Goal: Information Seeking & Learning: Learn about a topic

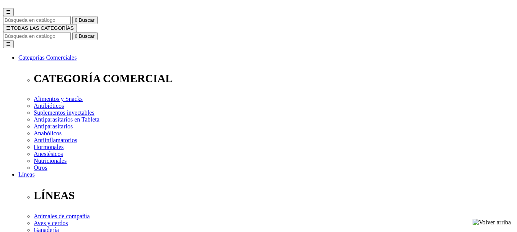
scroll to position [77, 0]
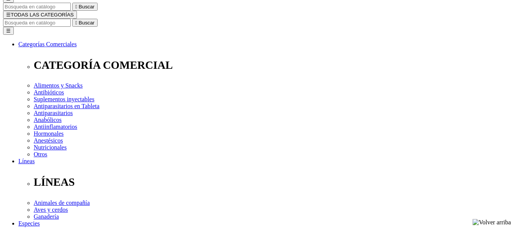
select select "5"
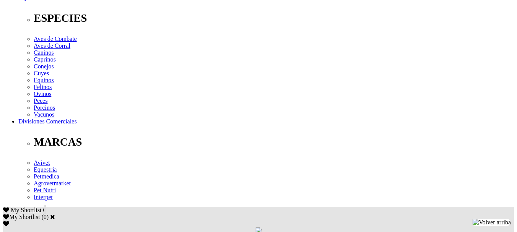
scroll to position [306, 0]
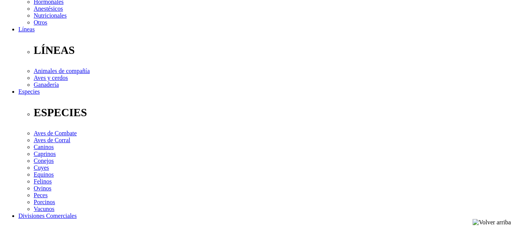
scroll to position [268, 0]
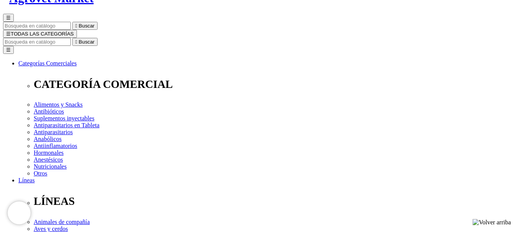
scroll to position [77, 0]
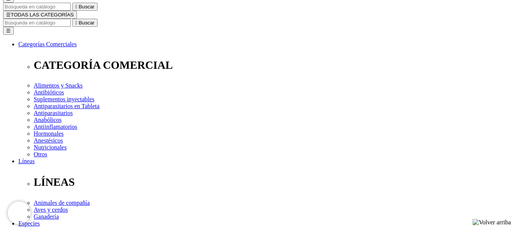
select select "5"
select select "2"
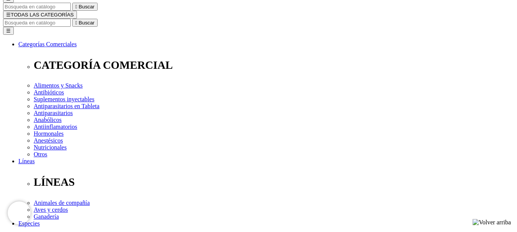
select select "3"
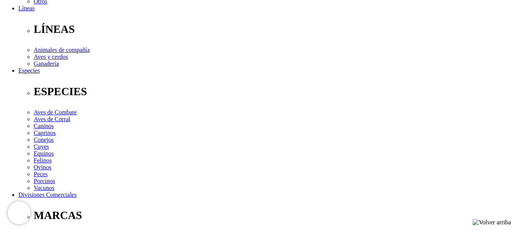
scroll to position [268, 0]
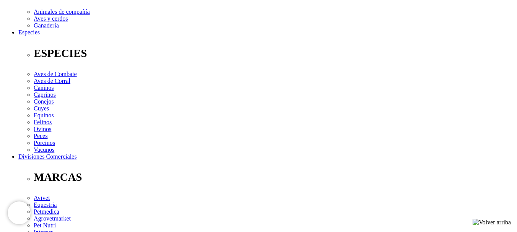
drag, startPoint x: 48, startPoint y: 125, endPoint x: 94, endPoint y: 164, distance: 60.3
